Goal: Task Accomplishment & Management: Manage account settings

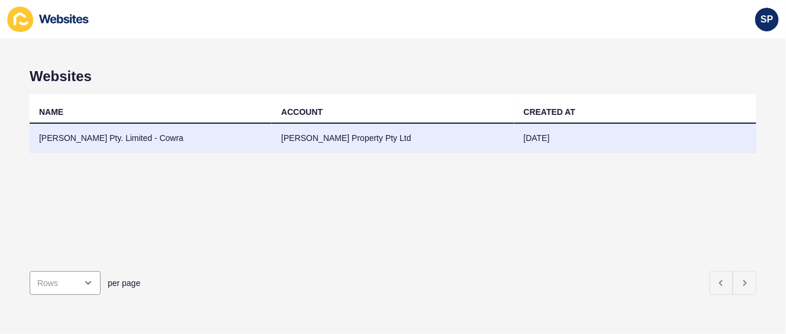
click at [154, 138] on td "[PERSON_NAME] Pty. Limited - Cowra" at bounding box center [151, 138] width 242 height 29
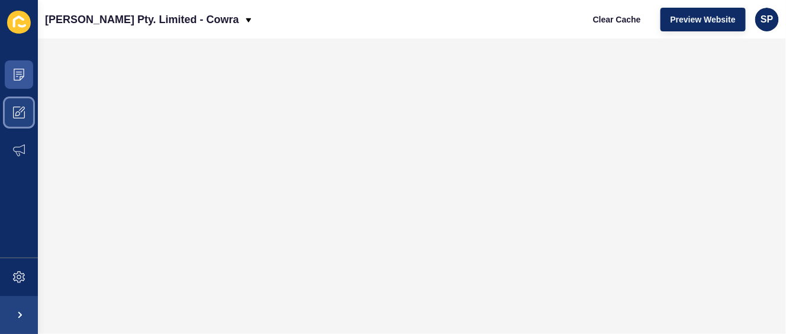
click at [18, 112] on icon at bounding box center [17, 113] width 5 height 5
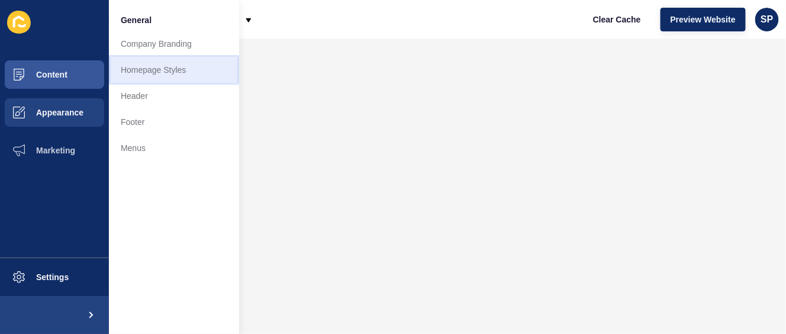
click at [143, 67] on link "Homepage Styles" at bounding box center [174, 70] width 130 height 26
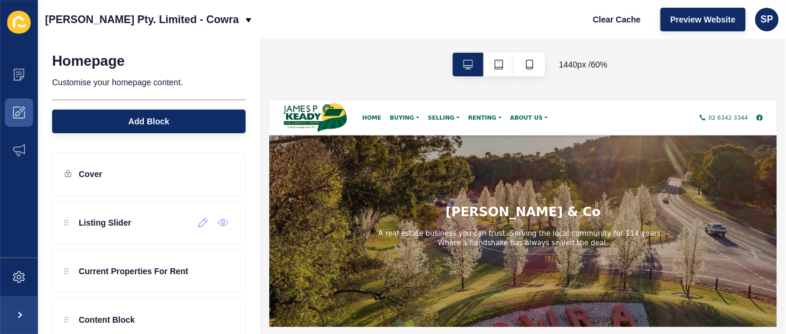
click at [198, 225] on icon at bounding box center [203, 222] width 10 height 9
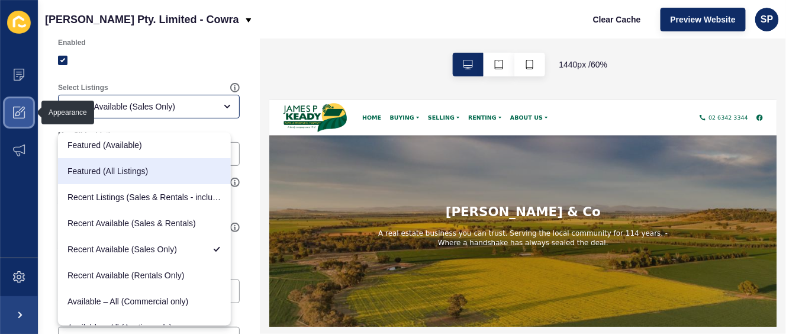
click at [14, 109] on icon at bounding box center [19, 113] width 12 height 12
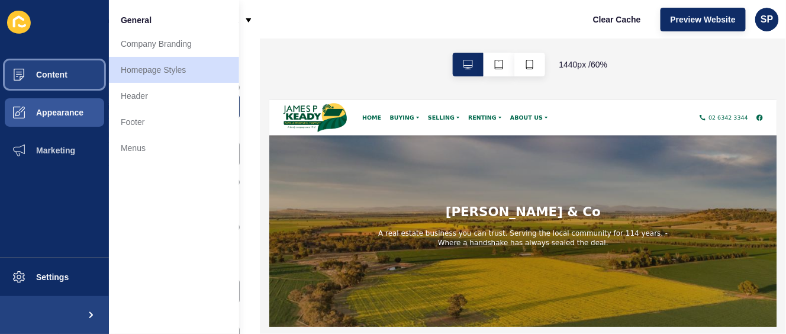
click at [50, 72] on span "Content" at bounding box center [32, 74] width 69 height 9
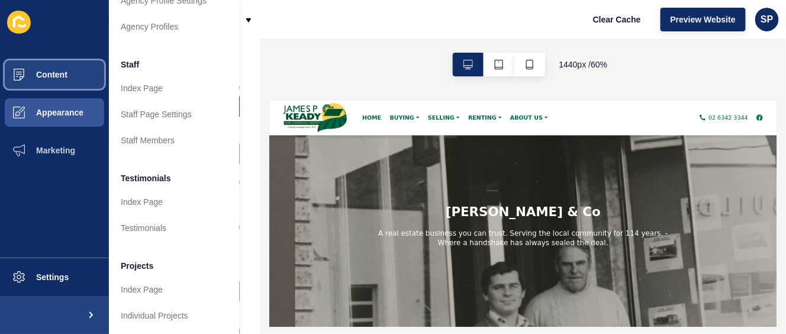
scroll to position [368, 0]
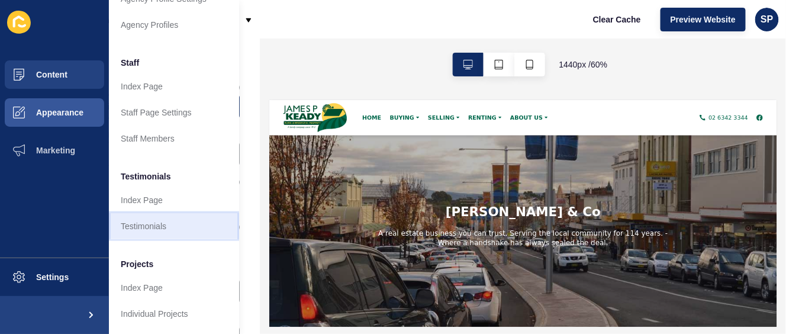
click at [156, 215] on link "Testimonials" at bounding box center [174, 226] width 130 height 26
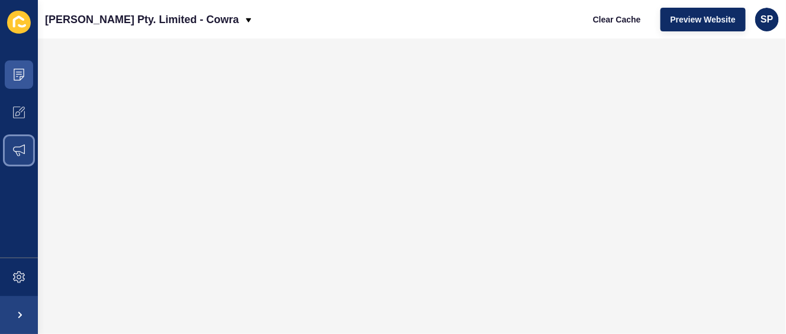
click at [21, 149] on icon at bounding box center [19, 150] width 12 height 12
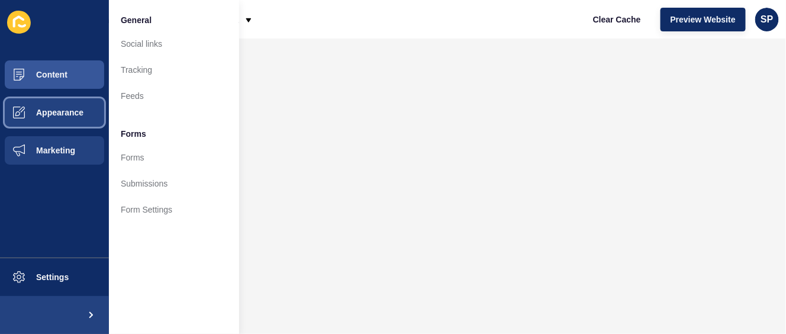
click at [72, 115] on span "Appearance" at bounding box center [40, 112] width 85 height 9
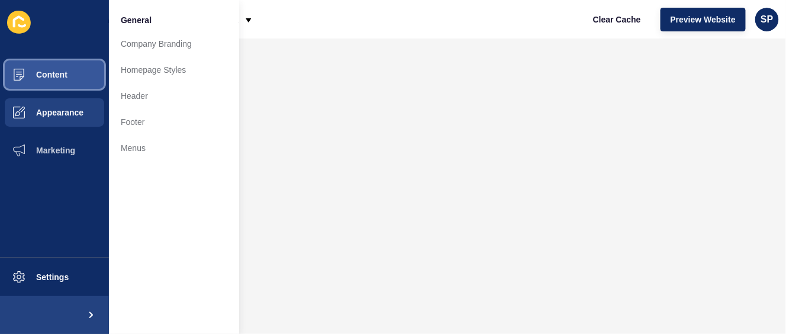
click at [64, 76] on span "Content" at bounding box center [32, 74] width 69 height 9
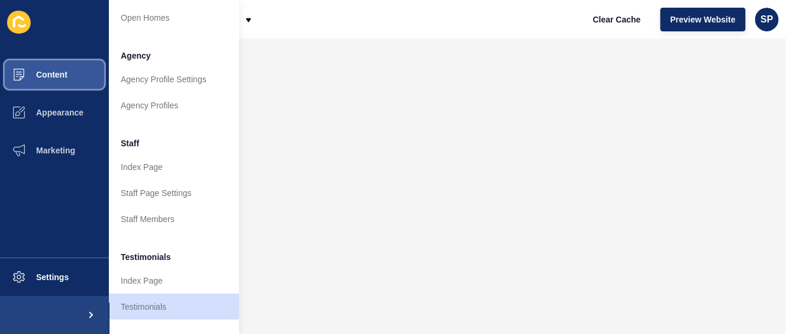
scroll to position [325, 0]
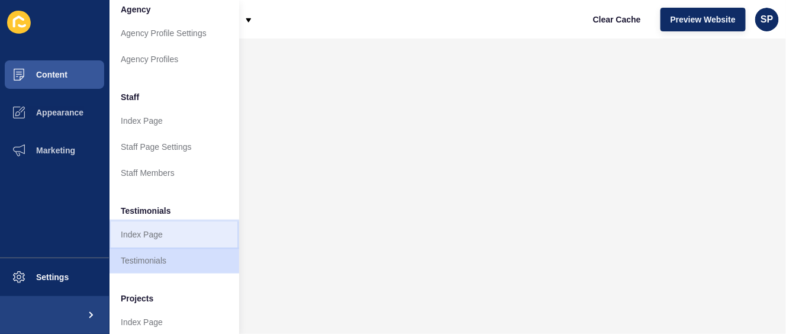
click at [149, 231] on link "Index Page" at bounding box center [174, 234] width 130 height 26
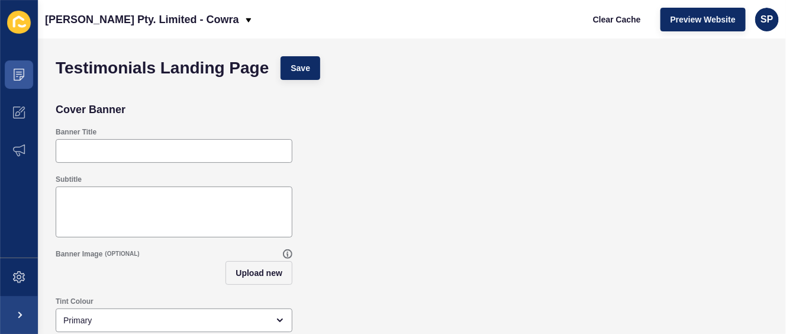
click at [185, 105] on div "Cover Banner" at bounding box center [412, 110] width 724 height 24
click at [17, 73] on icon at bounding box center [19, 75] width 12 height 12
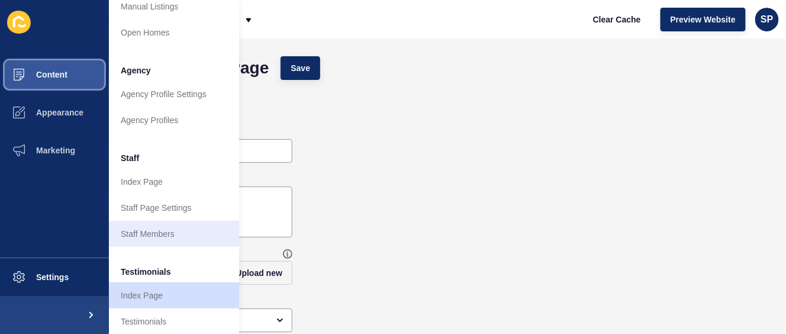
scroll to position [325, 0]
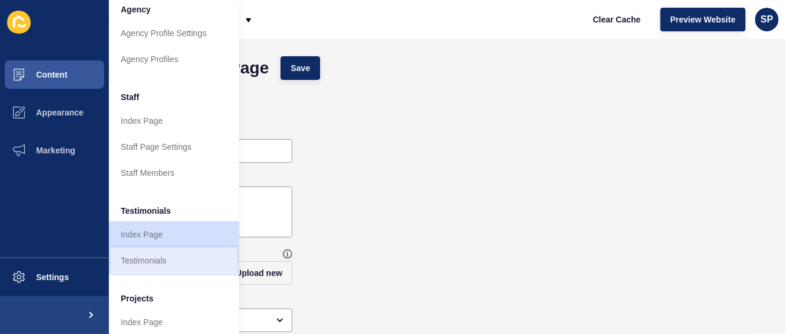
click at [149, 262] on link "Testimonials" at bounding box center [174, 260] width 130 height 26
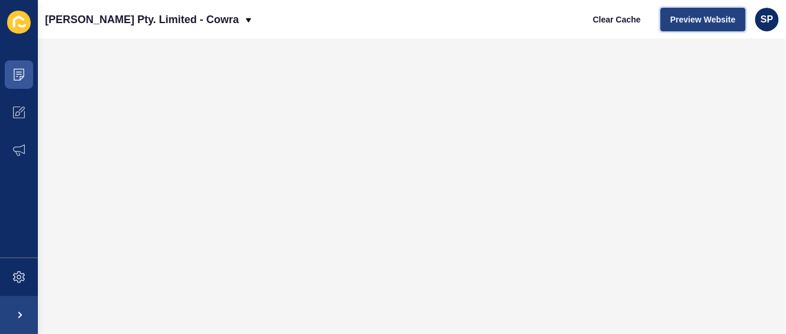
click at [699, 19] on span "Preview Website" at bounding box center [702, 20] width 65 height 12
